Goal: Task Accomplishment & Management: Manage account settings

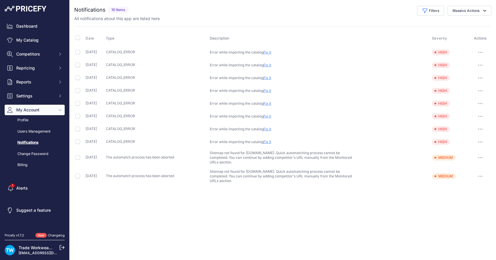
click at [271, 52] on link "Fix it" at bounding box center [268, 52] width 8 height 4
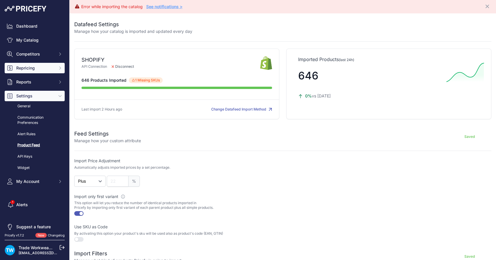
click at [30, 68] on span "Repricing" at bounding box center [35, 68] width 38 height 6
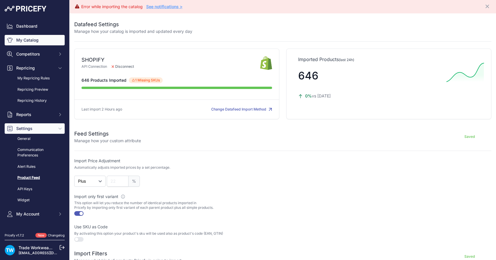
click at [35, 39] on link "My Catalog" at bounding box center [35, 40] width 60 height 10
click at [30, 42] on link "My Catalog" at bounding box center [35, 40] width 60 height 10
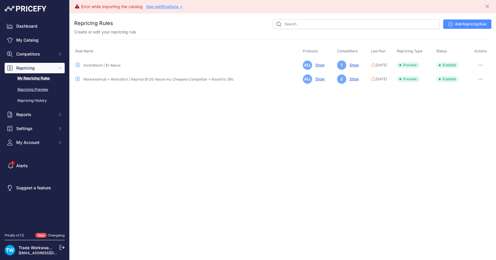
click at [24, 91] on link "Repricing Preview" at bounding box center [35, 89] width 60 height 10
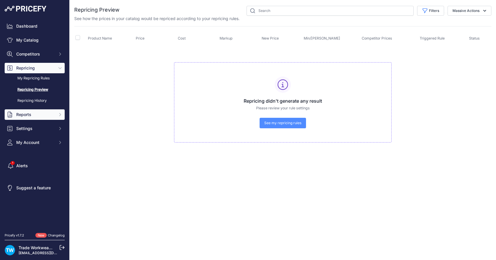
click at [24, 113] on span "Reports" at bounding box center [35, 114] width 38 height 6
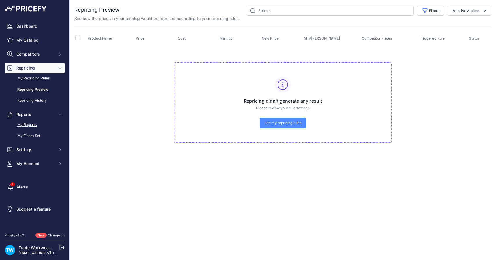
click at [28, 122] on link "My Reports" at bounding box center [35, 125] width 60 height 10
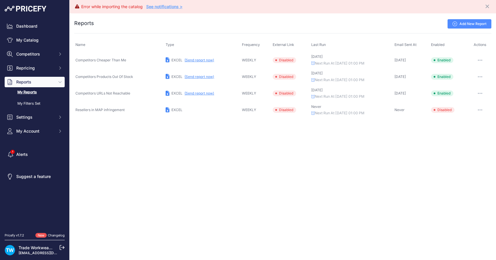
click at [484, 60] on button "button" at bounding box center [481, 60] width 12 height 8
click at [481, 57] on button "button" at bounding box center [481, 60] width 12 height 8
click at [469, 73] on link "Edit" at bounding box center [471, 72] width 37 height 9
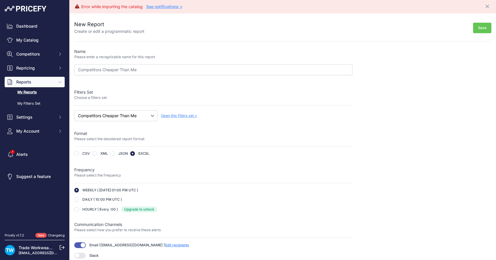
click at [178, 116] on span "Open this filters set >" at bounding box center [179, 115] width 36 height 4
click at [124, 120] on select "Select a filters set Competitors Cheaper Than Me Competitors Products Out Of St…" at bounding box center [115, 115] width 83 height 11
click at [32, 93] on link "My Reports" at bounding box center [35, 92] width 60 height 10
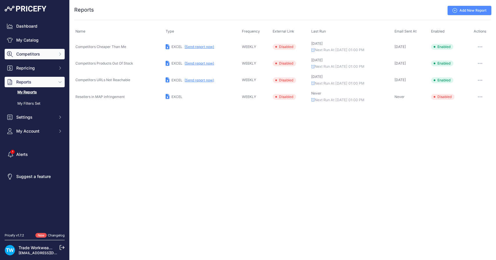
click at [26, 55] on span "Competitors" at bounding box center [35, 54] width 38 height 6
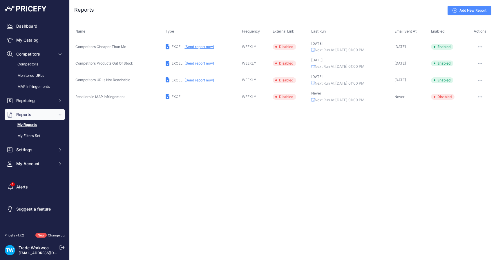
click at [26, 65] on link "Competitors" at bounding box center [35, 64] width 60 height 10
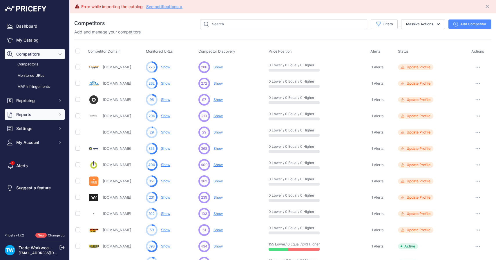
click at [16, 111] on button "Reports" at bounding box center [35, 114] width 60 height 10
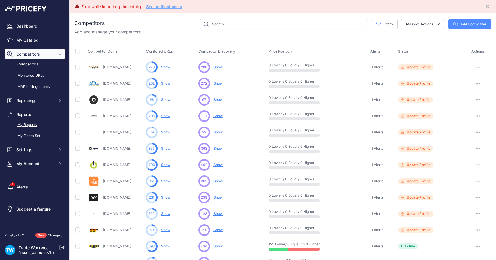
click at [24, 129] on link "My Reports" at bounding box center [35, 125] width 60 height 10
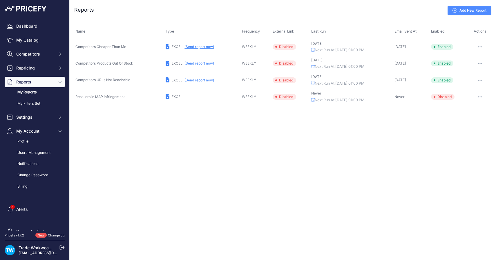
click at [204, 46] on button "(Send report now)" at bounding box center [200, 46] width 30 height 5
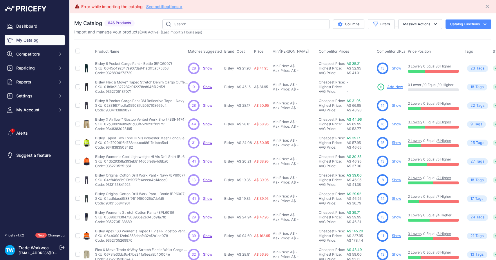
click at [429, 52] on span "Price Position" at bounding box center [419, 51] width 23 height 4
click at [357, 23] on button "Columns" at bounding box center [348, 23] width 31 height 9
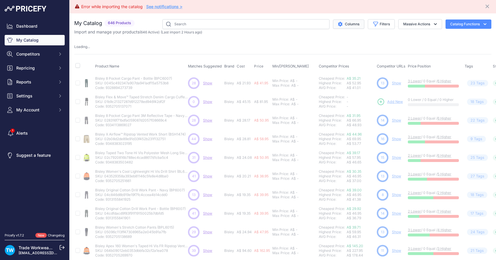
click at [357, 23] on button "Columns" at bounding box center [348, 23] width 31 height 9
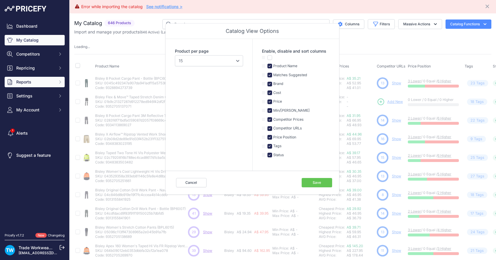
click at [50, 83] on span "Reports" at bounding box center [35, 82] width 38 height 6
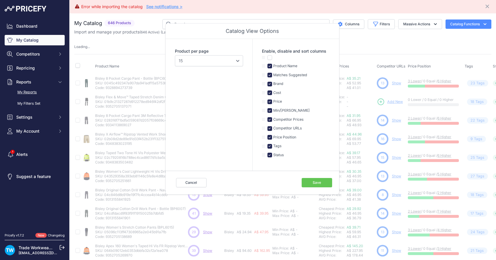
click at [45, 94] on link "My Reports" at bounding box center [35, 92] width 60 height 10
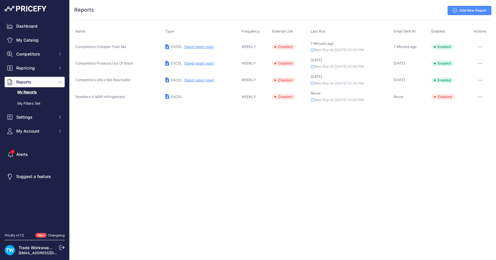
click at [479, 44] on button "button" at bounding box center [481, 47] width 12 height 8
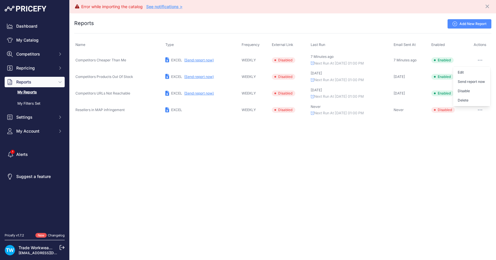
click at [279, 64] on td "Disabled" at bounding box center [290, 60] width 39 height 17
click at [279, 62] on span "Disabled" at bounding box center [284, 60] width 24 height 6
click at [480, 61] on button "button" at bounding box center [481, 60] width 12 height 8
click at [476, 72] on link "Edit" at bounding box center [471, 72] width 37 height 9
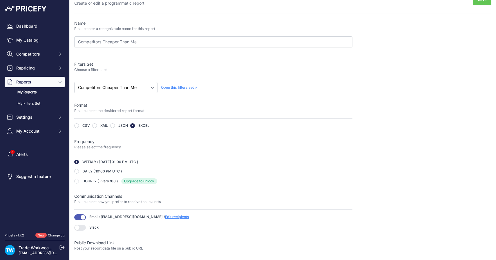
scroll to position [26, 0]
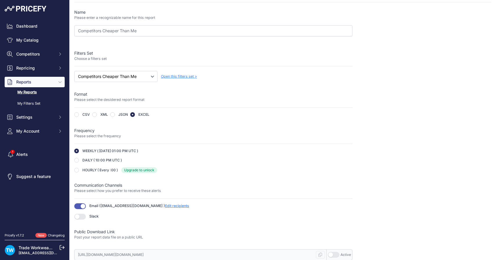
click at [162, 208] on span "Email ( [EMAIL_ADDRESS][DOMAIN_NAME] + other -1 ) Edit recipients Upgrade to un…" at bounding box center [139, 206] width 100 height 6
click at [165, 205] on span "Edit recipients" at bounding box center [177, 205] width 24 height 4
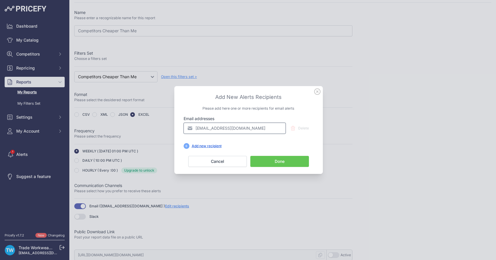
click at [242, 129] on input "[EMAIL_ADDRESS][DOMAIN_NAME]" at bounding box center [235, 128] width 102 height 11
click at [202, 130] on input "[EMAIL_ADDRESS][DOMAIN_NAME]" at bounding box center [235, 128] width 102 height 11
type input "adam@tradewear.com.au"
click at [263, 163] on button "Done" at bounding box center [280, 161] width 59 height 11
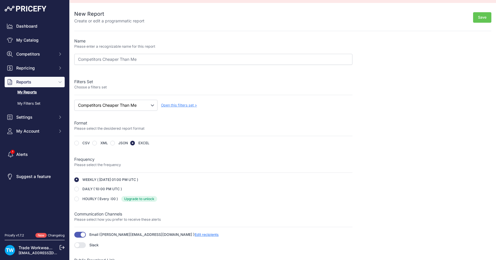
scroll to position [0, 0]
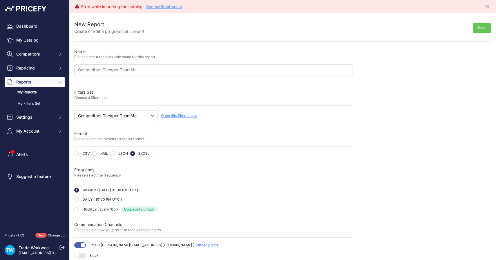
click at [477, 28] on button "Save" at bounding box center [482, 28] width 18 height 11
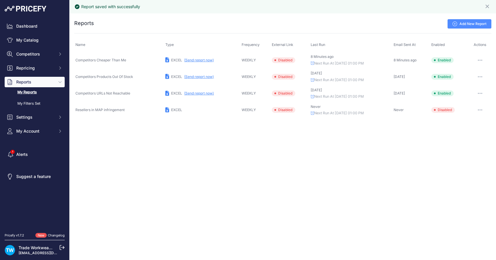
click at [481, 60] on icon "button" at bounding box center [480, 60] width 1 height 1
click at [188, 65] on td "EXCEL (Send report now)" at bounding box center [202, 60] width 76 height 17
click at [189, 59] on button "(Send report now)" at bounding box center [199, 60] width 30 height 5
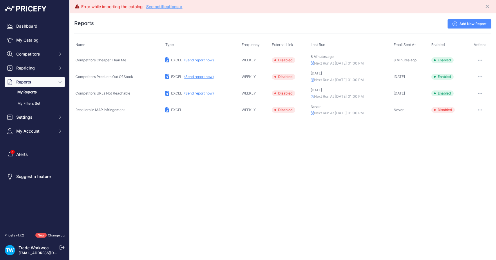
click at [484, 59] on button "button" at bounding box center [481, 60] width 12 height 8
click at [468, 73] on link "Edit" at bounding box center [471, 72] width 37 height 9
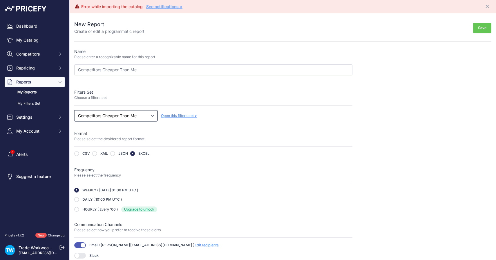
click at [145, 113] on select "Select a filters set Competitors Cheaper Than Me Competitors Products Out Of St…" at bounding box center [115, 115] width 83 height 11
click at [74, 110] on select "Select a filters set Competitors Cheaper Than Me Competitors Products Out Of St…" at bounding box center [115, 115] width 83 height 11
click at [35, 102] on link "My Filters Set" at bounding box center [35, 103] width 60 height 10
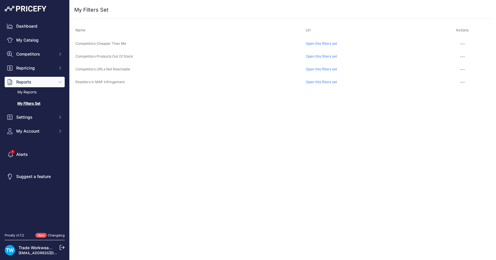
click at [315, 44] on link "Open this filters set" at bounding box center [321, 43] width 31 height 4
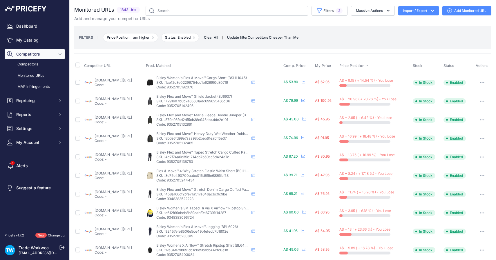
click at [351, 64] on span "Price Position" at bounding box center [352, 65] width 25 height 5
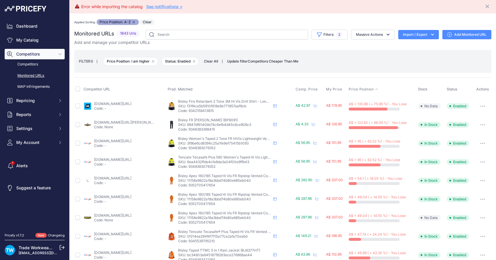
click at [96, 106] on p "Code: -" at bounding box center [112, 108] width 37 height 5
click at [96, 105] on link "[DOMAIN_NAME][URL]" at bounding box center [112, 103] width 37 height 4
click at [462, 158] on td "Enabled" at bounding box center [460, 161] width 28 height 19
click at [484, 160] on button "button" at bounding box center [483, 162] width 12 height 8
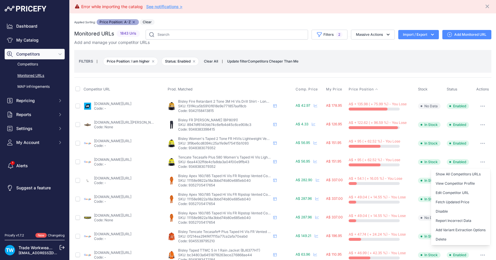
click at [484, 160] on button "button" at bounding box center [483, 162] width 12 height 8
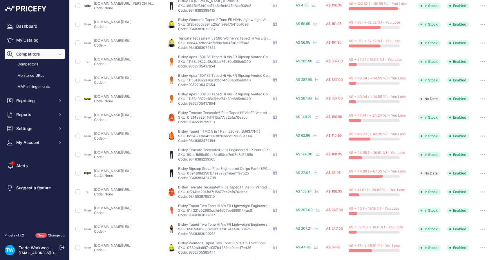
scroll to position [146, 0]
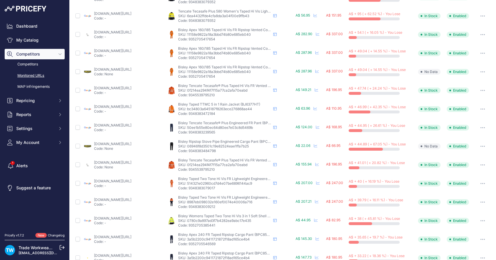
click at [132, 142] on link "[DOMAIN_NAME][URL]" at bounding box center [112, 143] width 37 height 4
